Goal: Transaction & Acquisition: Purchase product/service

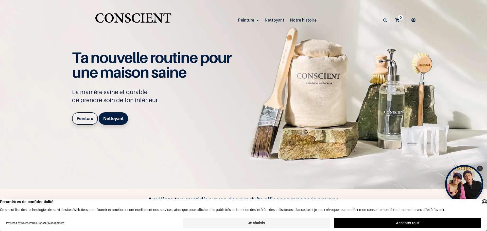
click at [82, 118] on b "Peinture" at bounding box center [85, 118] width 17 height 5
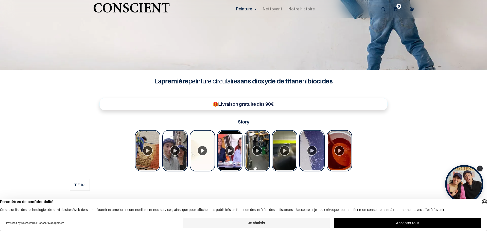
scroll to position [120, 0]
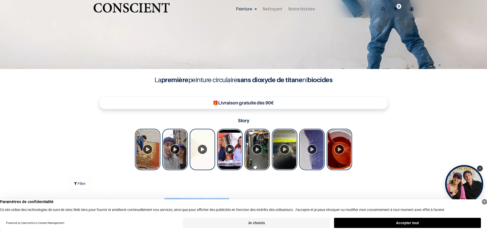
click at [382, 221] on button "Accepter tout" at bounding box center [407, 223] width 147 height 10
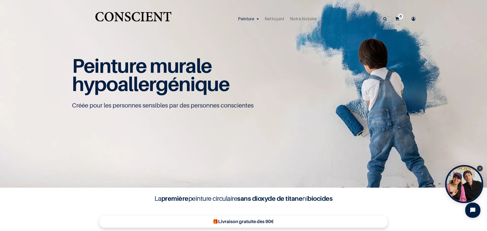
scroll to position [0, 0]
